Goal: Task Accomplishment & Management: Complete application form

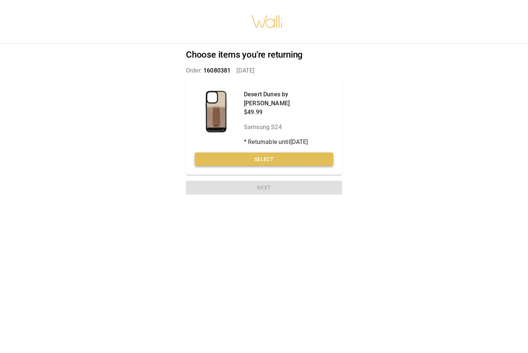
click at [268, 152] on button "Select" at bounding box center [264, 159] width 138 height 14
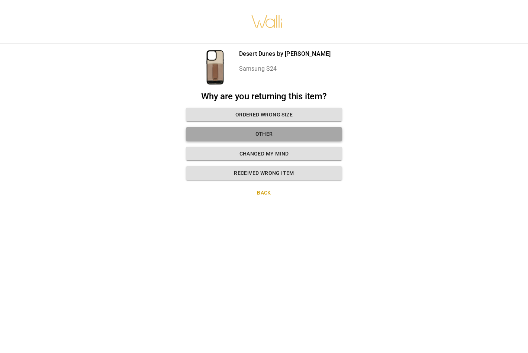
click at [263, 131] on button "Other" at bounding box center [264, 134] width 156 height 14
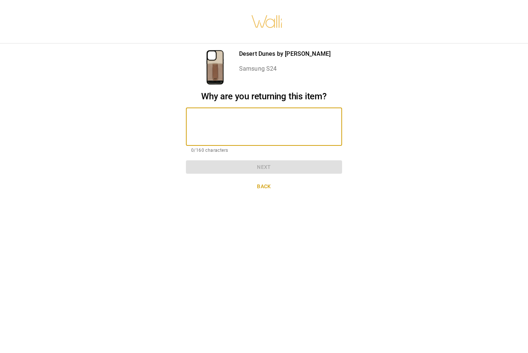
click at [248, 122] on textarea at bounding box center [264, 127] width 146 height 26
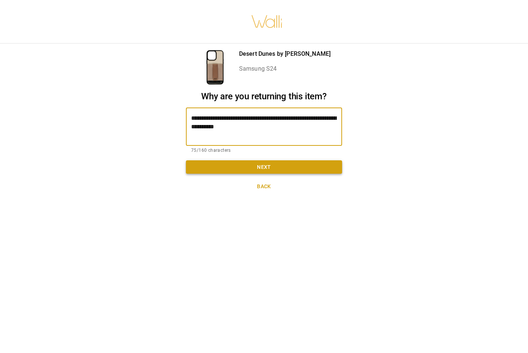
type textarea "**********"
click at [220, 167] on button "Next" at bounding box center [264, 167] width 156 height 14
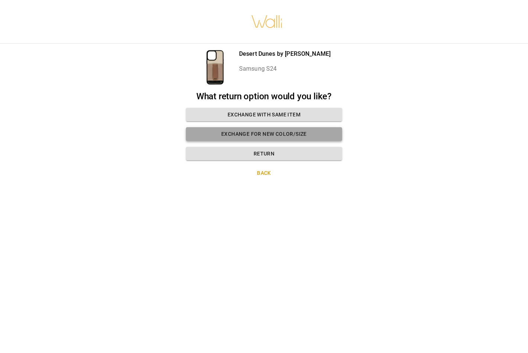
click at [223, 134] on button "Exchange for new color/size" at bounding box center [264, 134] width 156 height 14
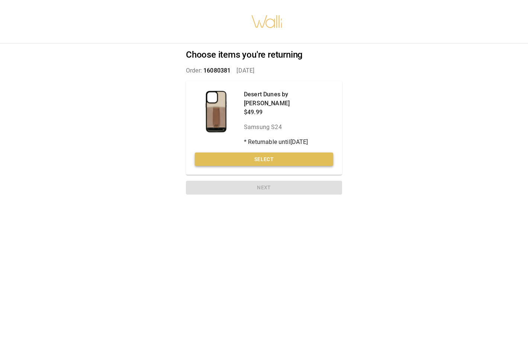
click at [285, 152] on button "Select" at bounding box center [264, 159] width 138 height 14
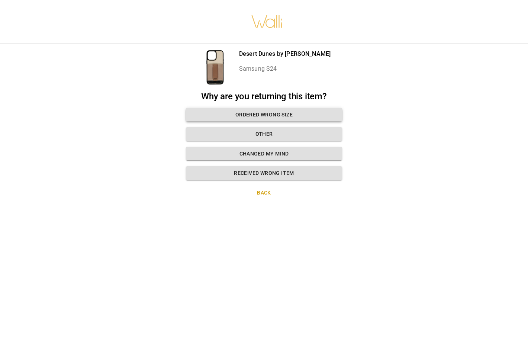
click at [256, 114] on button "Ordered wrong size" at bounding box center [264, 115] width 156 height 14
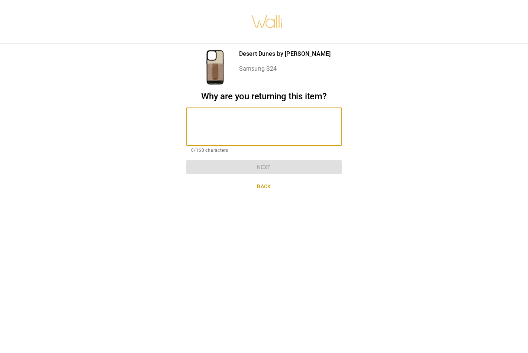
click at [256, 114] on textarea at bounding box center [264, 127] width 146 height 26
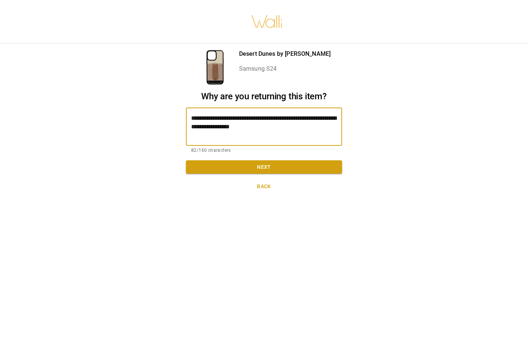
click at [214, 127] on textarea "**********" at bounding box center [264, 127] width 146 height 26
type textarea "**********"
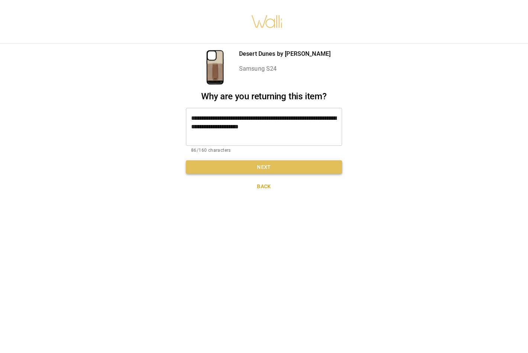
click at [273, 167] on button "Next" at bounding box center [264, 167] width 156 height 14
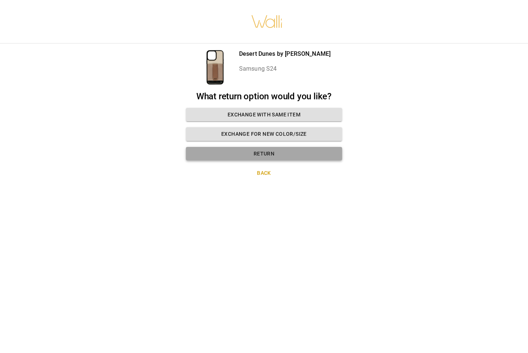
click at [271, 155] on button "Return" at bounding box center [264, 154] width 156 height 14
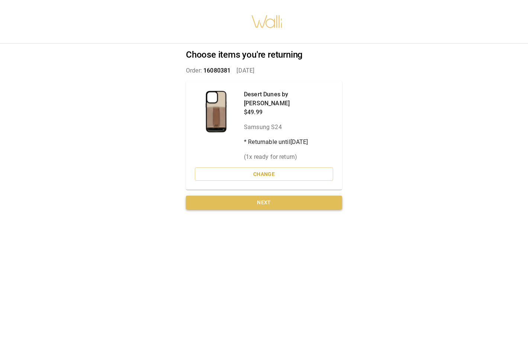
click at [285, 196] on button "Next" at bounding box center [264, 203] width 156 height 14
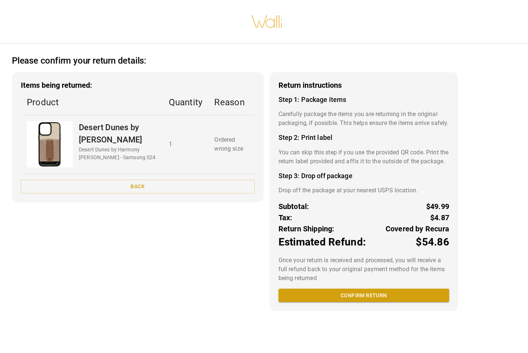
scroll to position [6, 0]
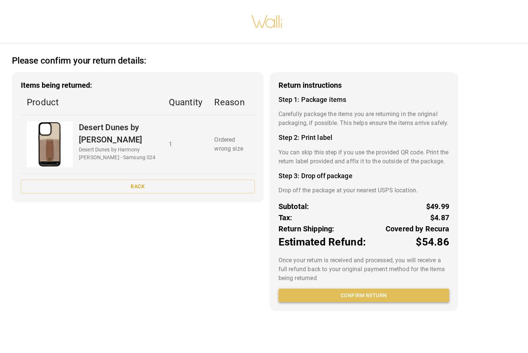
click at [347, 302] on button "Confirm return" at bounding box center [363, 295] width 171 height 14
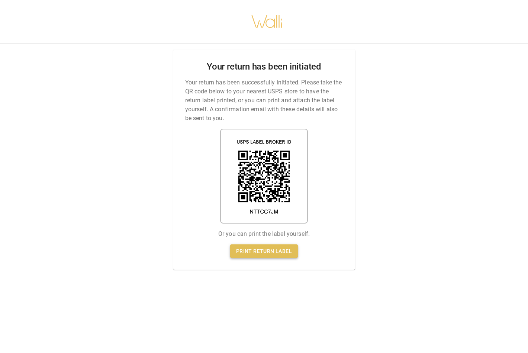
click at [272, 247] on link "Print return label" at bounding box center [264, 251] width 68 height 14
